Goal: Information Seeking & Learning: Learn about a topic

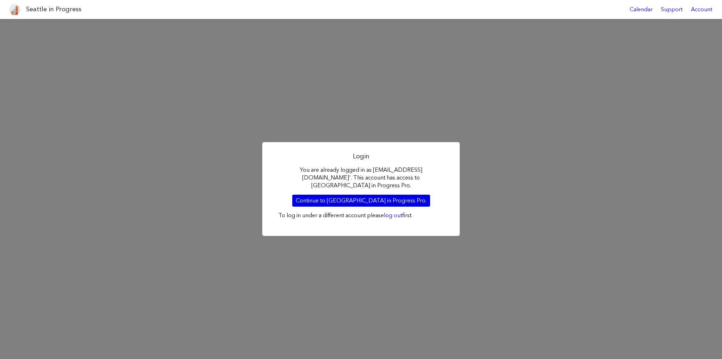
click at [375, 194] on link "Continue to Seattle in Progress Pro." at bounding box center [361, 200] width 138 height 12
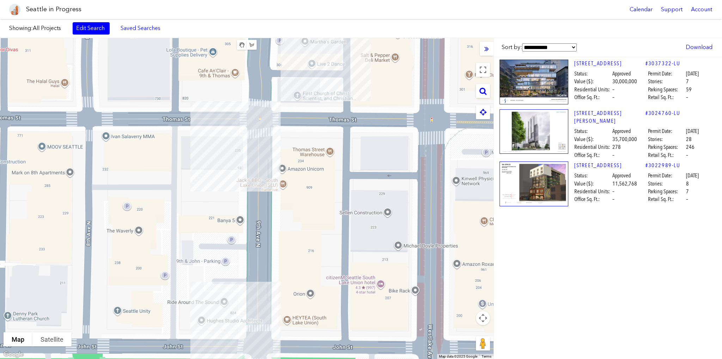
drag, startPoint x: 147, startPoint y: 251, endPoint x: 228, endPoint y: 243, distance: 82.2
click at [228, 243] on div at bounding box center [246, 198] width 493 height 321
click at [208, 148] on div "[STREET_ADDRESS]" at bounding box center [246, 198] width 493 height 321
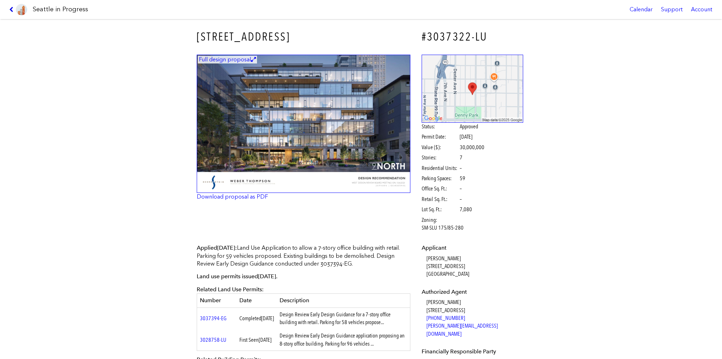
click at [11, 9] on icon at bounding box center [12, 10] width 7 height 6
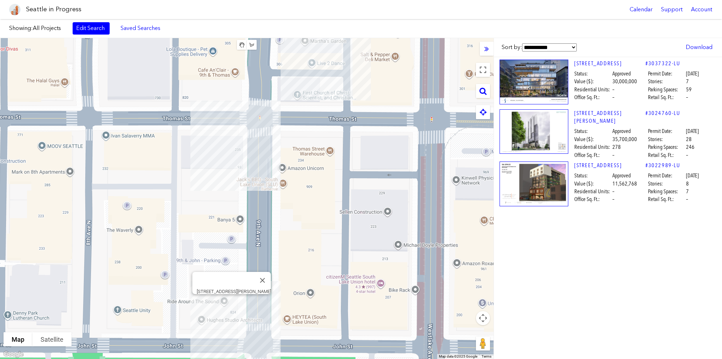
click at [233, 304] on div "[STREET_ADDRESS][PERSON_NAME]" at bounding box center [246, 198] width 493 height 321
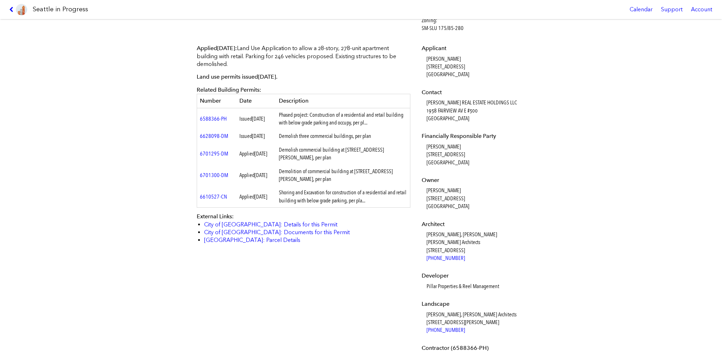
scroll to position [211, 0]
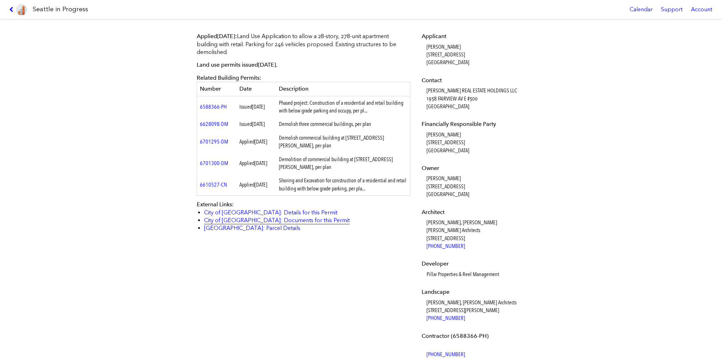
drag, startPoint x: 240, startPoint y: 235, endPoint x: 255, endPoint y: 224, distance: 18.0
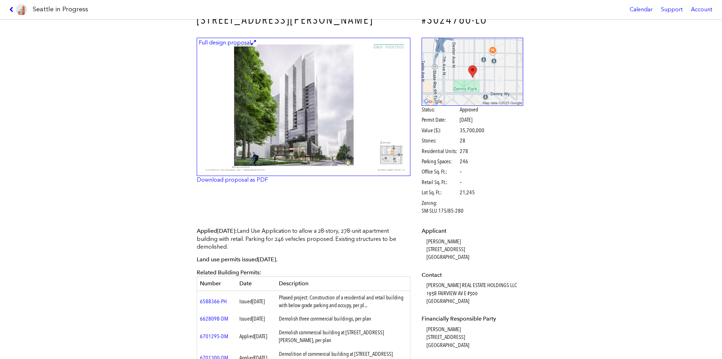
scroll to position [0, 0]
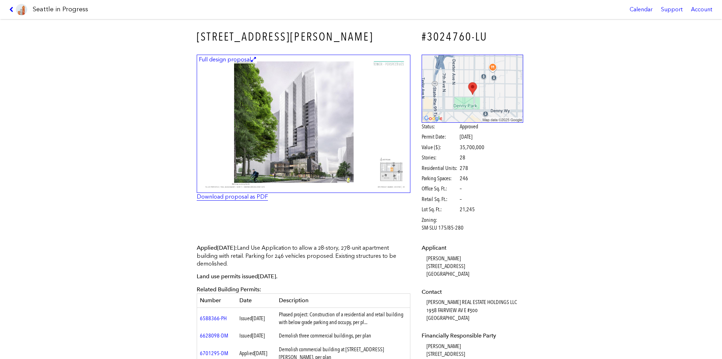
click at [252, 199] on link "Download proposal as PDF" at bounding box center [232, 196] width 71 height 7
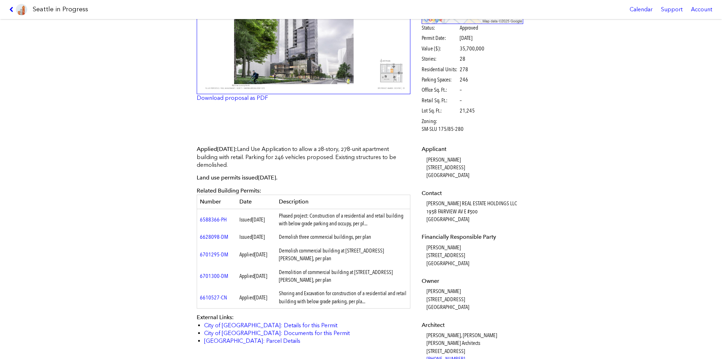
scroll to position [141, 0]
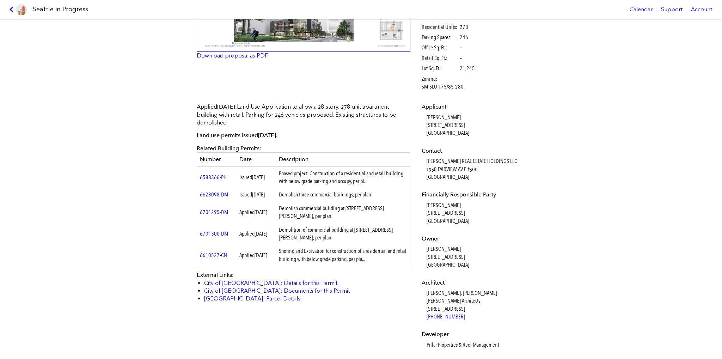
click at [437, 214] on dd "[PERSON_NAME] [STREET_ADDRESS]" at bounding box center [474, 213] width 97 height 24
click at [631, 240] on div "[STREET_ADDRESS][PERSON_NAME] #3024760-LU Full design proposal Download proposa…" at bounding box center [361, 189] width 722 height 340
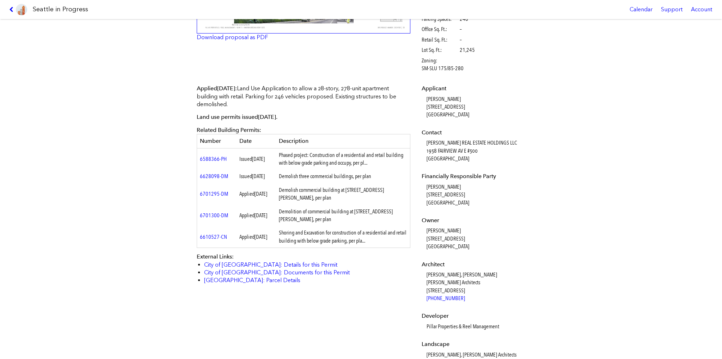
scroll to position [176, 0]
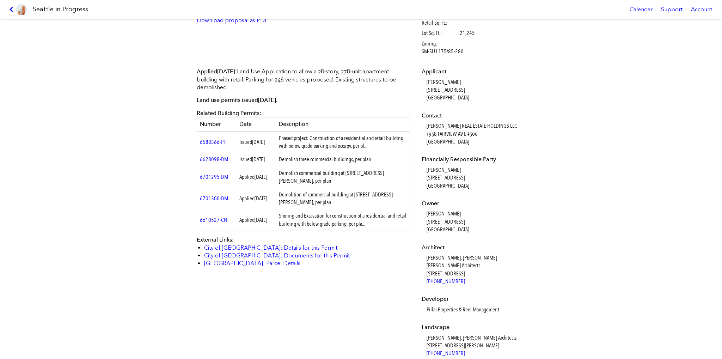
click at [297, 184] on td "Demolish commercial building at [STREET_ADDRESS][PERSON_NAME], per plan" at bounding box center [343, 176] width 134 height 21
click at [353, 185] on td "Demolish commercial building at [STREET_ADDRESS][PERSON_NAME], per plan" at bounding box center [343, 176] width 134 height 21
click at [292, 226] on td "Shoring and Excavation for construction of a residential and retail building wi…" at bounding box center [343, 219] width 134 height 21
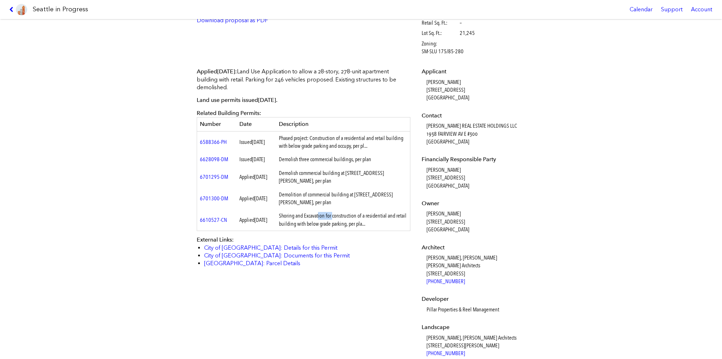
click at [292, 226] on td "Shoring and Excavation for construction of a residential and retail building wi…" at bounding box center [343, 219] width 134 height 21
click at [351, 223] on td "Shoring and Excavation for construction of a residential and retail building wi…" at bounding box center [343, 219] width 134 height 21
click at [325, 140] on td "Phased project: Construction of a residential and retail building with below gr…" at bounding box center [343, 141] width 134 height 21
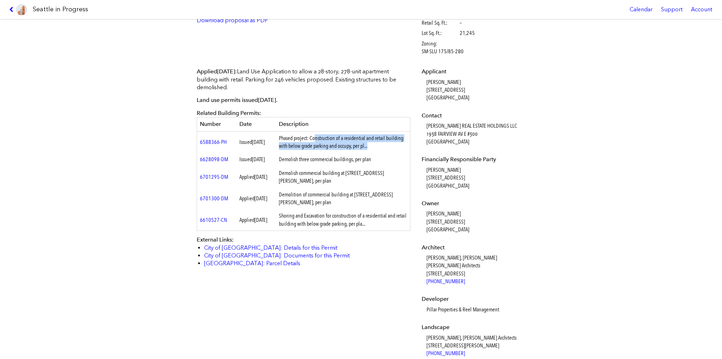
click at [325, 140] on td "Phased project: Construction of a residential and retail building with below gr…" at bounding box center [343, 141] width 134 height 21
click at [321, 140] on td "Phased project: Construction of a residential and retail building with below gr…" at bounding box center [343, 141] width 134 height 21
drag, startPoint x: 314, startPoint y: 139, endPoint x: 347, endPoint y: 140, distance: 33.1
click at [323, 146] on td "Phased project: Construction of a residential and retail building with below gr…" at bounding box center [343, 141] width 134 height 21
click at [348, 140] on td "Phased project: Construction of a residential and retail building with below gr…" at bounding box center [343, 141] width 134 height 21
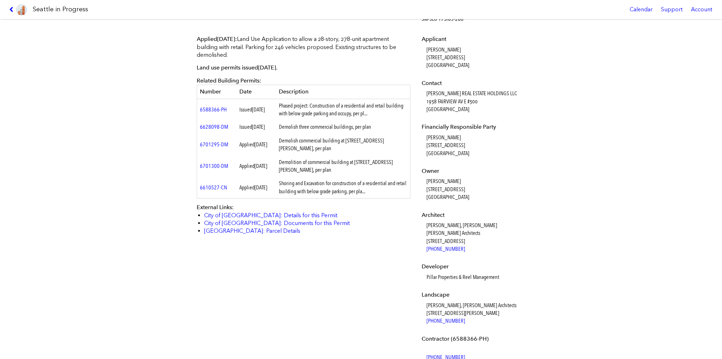
scroll to position [282, 0]
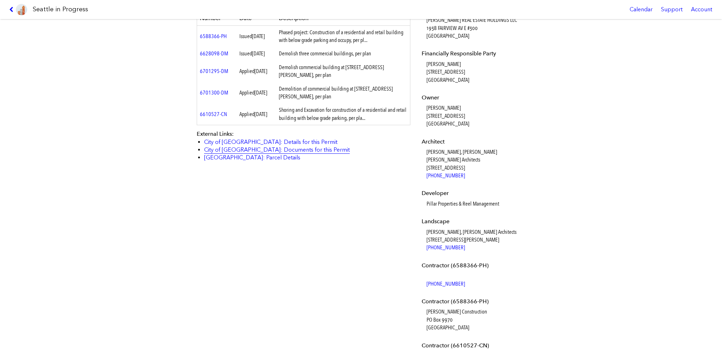
click at [272, 153] on link "City of [GEOGRAPHIC_DATA]: Documents for this Permit" at bounding box center [277, 149] width 146 height 7
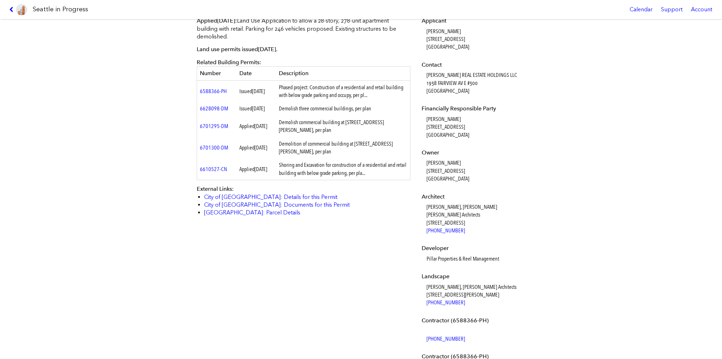
scroll to position [211, 0]
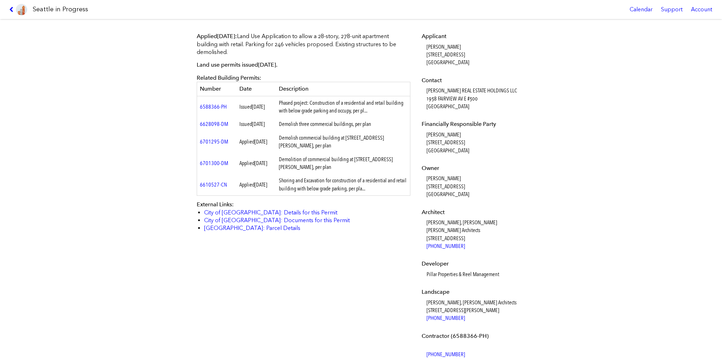
click at [482, 186] on dd "[PERSON_NAME] [STREET_ADDRESS]" at bounding box center [474, 186] width 97 height 24
click at [646, 169] on div "[STREET_ADDRESS][PERSON_NAME] #3024760-LU Full design proposal Download proposa…" at bounding box center [361, 189] width 722 height 340
